Goal: Communication & Community: Answer question/provide support

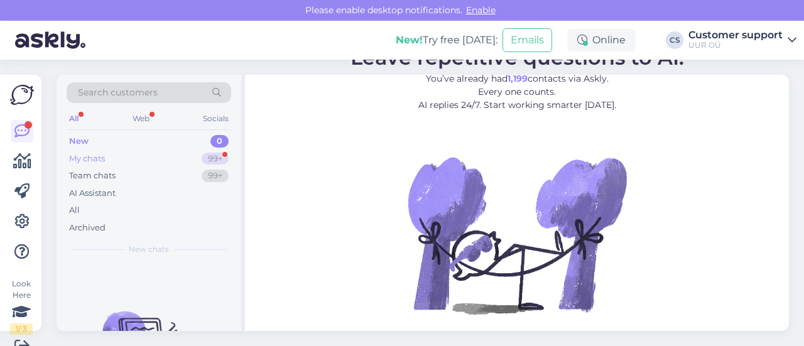
click at [96, 157] on div "My chats" at bounding box center [87, 159] width 36 height 13
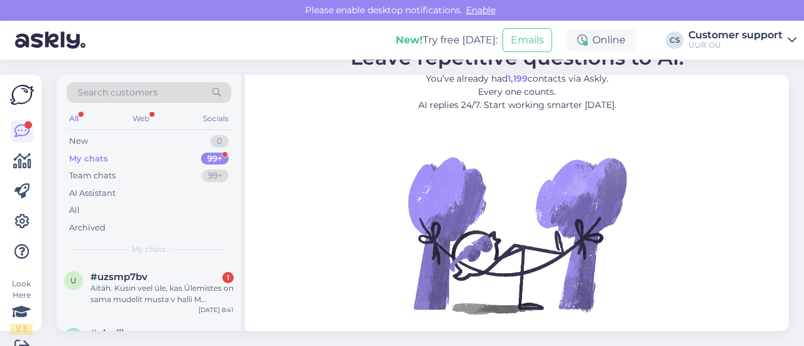
scroll to position [1, 0]
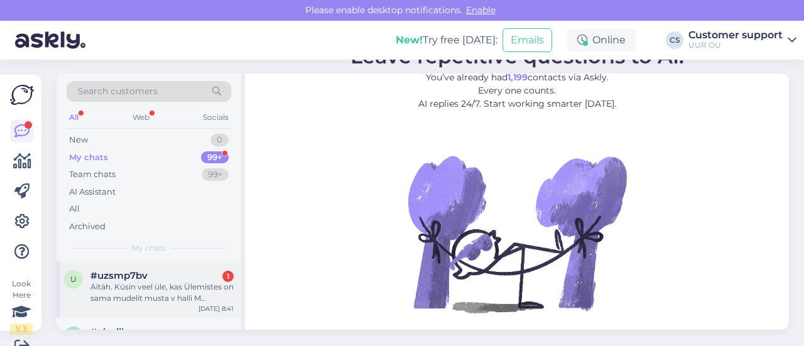
click at [185, 284] on div "Aitäh. Küsin veel üle, kas Ülemistes on sama mudelit musta v halli M suurust?" at bounding box center [162, 293] width 143 height 23
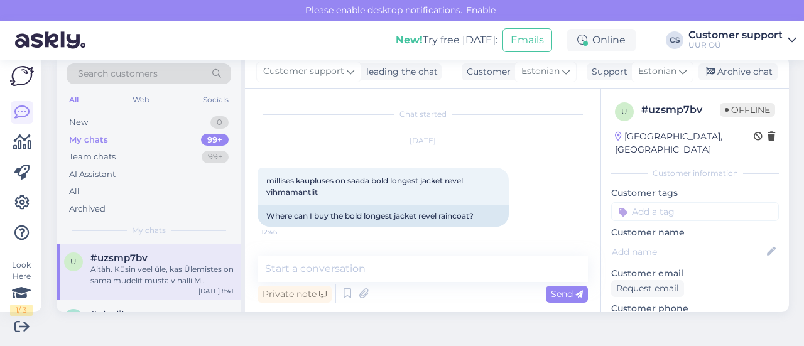
scroll to position [141, 0]
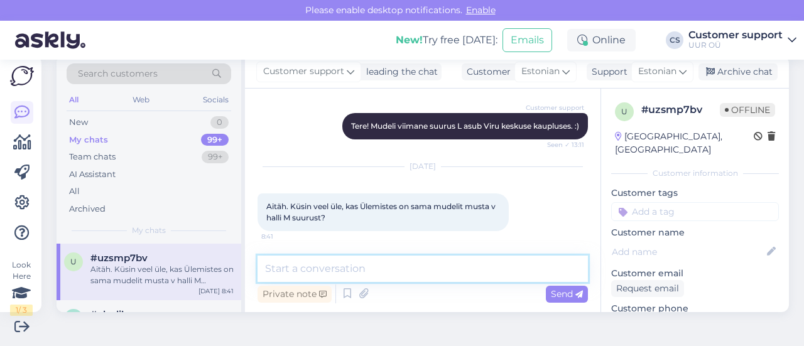
click at [392, 267] on textarea at bounding box center [423, 269] width 331 height 26
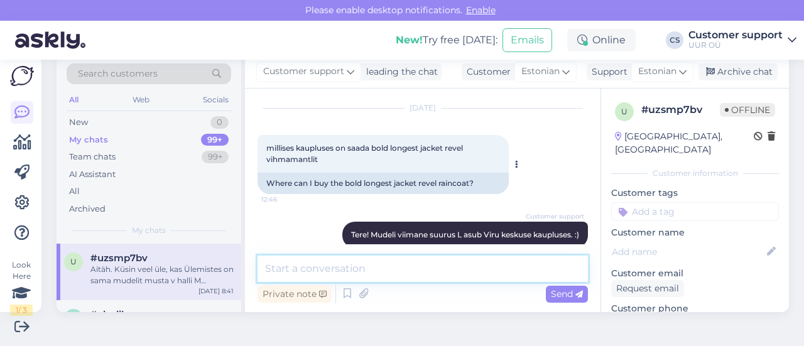
scroll to position [16, 0]
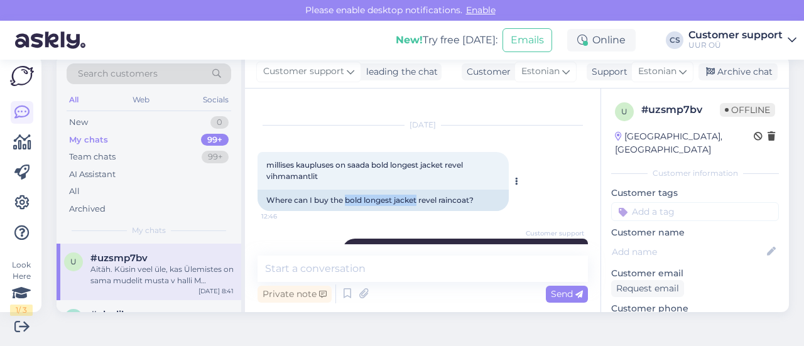
drag, startPoint x: 345, startPoint y: 200, endPoint x: 418, endPoint y: 202, distance: 72.9
click at [418, 202] on div "Where can I buy the bold longest jacket revel raincoat?" at bounding box center [383, 200] width 251 height 21
copy div "bold longest jacket"
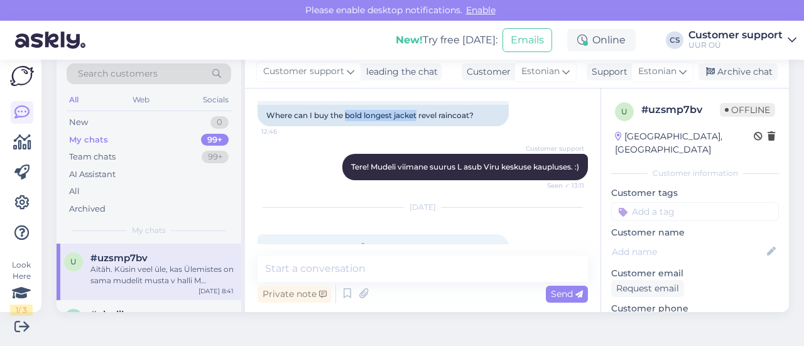
scroll to position [141, 0]
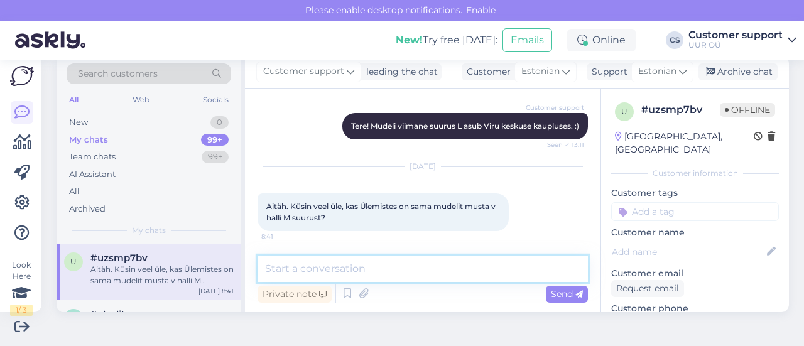
click at [419, 263] on textarea at bounding box center [423, 269] width 331 height 26
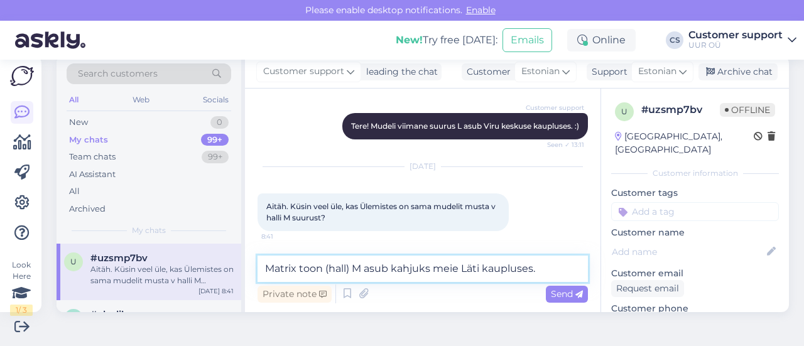
click at [552, 271] on textarea "Matrix toon (hall) M asub kahjuks meie Läti kaupluses." at bounding box center [423, 269] width 331 height 26
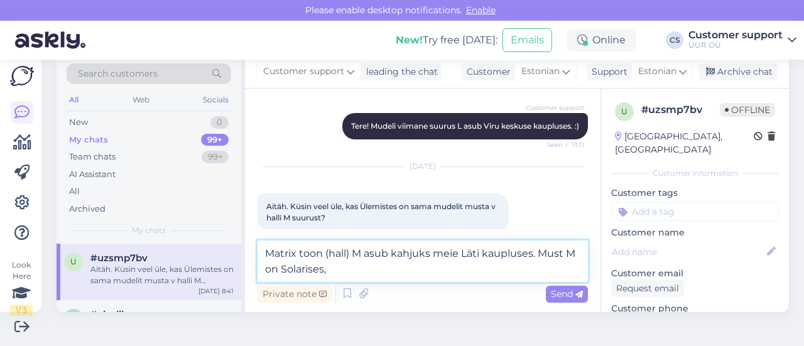
click at [279, 273] on textarea "Matrix toon (hall) M asub kahjuks meie Läti kaupluses. Must M on Solarises," at bounding box center [423, 261] width 331 height 41
click at [388, 272] on textarea "Matrix toon (hall) M asub kahjuks meie Läti kaupluses. Must M, S ja XL on Solar…" at bounding box center [423, 261] width 331 height 41
type textarea "Matrix toon (hall) M asub kahjuks meie Läti kaupluses. Must M, S ja XL on Solar…"
click at [566, 252] on textarea "Matrix toon (hall) M asub kahjuks meie Läti kaupluses. Must M, S ja XL on Solar…" at bounding box center [423, 261] width 331 height 41
click at [398, 266] on textarea "Matrix toon (hall) M asub kahjuks meie Läti kaupluses. Must M, S ja XL on Solar…" at bounding box center [423, 261] width 331 height 41
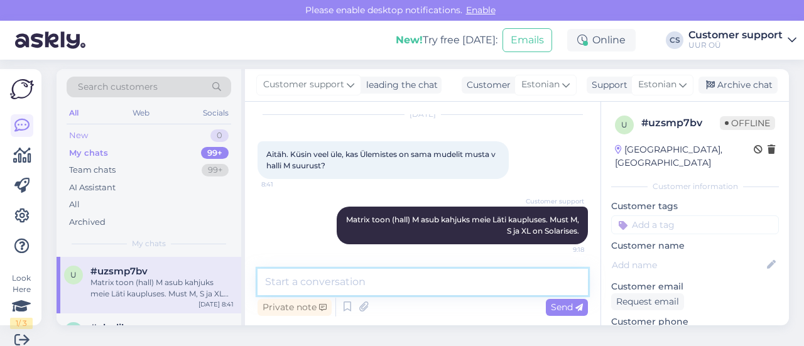
scroll to position [0, 0]
